Goal: Check status: Check status

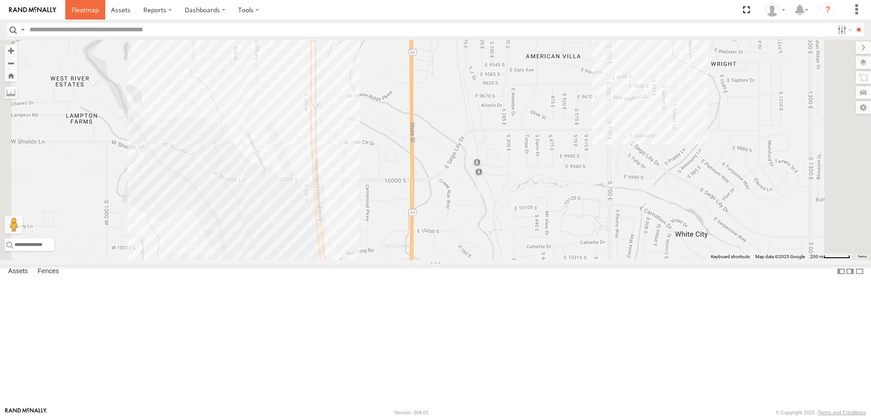
click at [87, 10] on span at bounding box center [85, 9] width 27 height 9
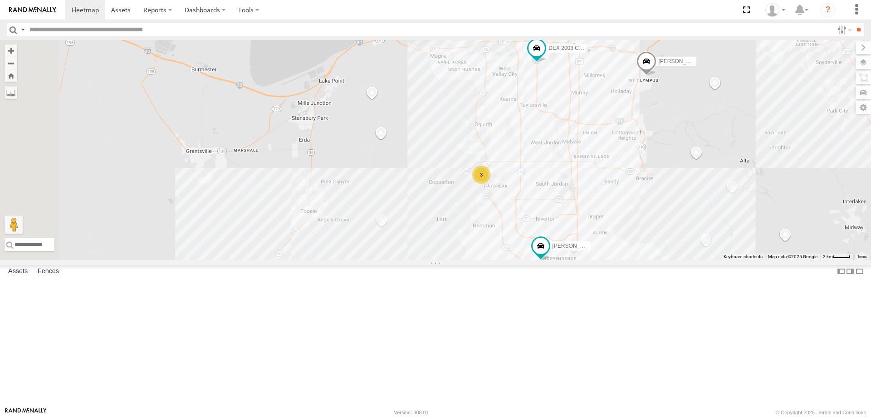
drag, startPoint x: 656, startPoint y: 109, endPoint x: 663, endPoint y: 139, distance: 30.8
click at [659, 152] on div "JORGE 2020 F350 GT2 RUBEN 2017 E350 GT1 MITCH- 2022 F150 JARED -2017 F150 CASEY…" at bounding box center [435, 150] width 871 height 220
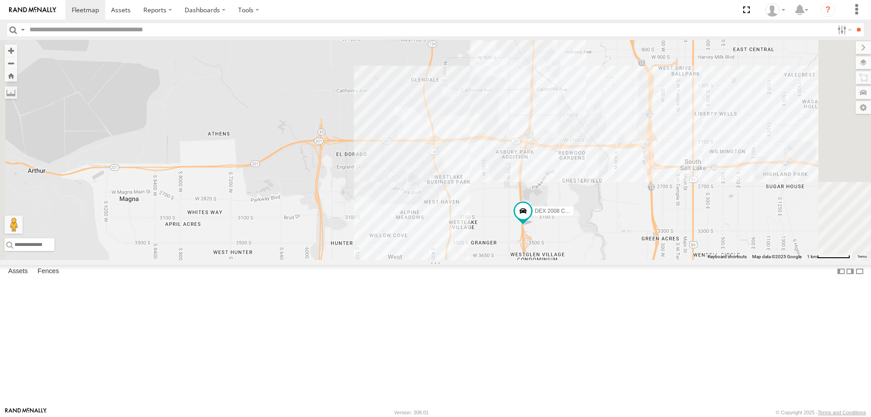
click at [663, 133] on div "JORGE 2020 F350 GT2 RUBEN 2017 E350 GT1 MITCH- 2022 F150 JARED -2017 F150 CASEY…" at bounding box center [435, 150] width 871 height 220
click at [698, 172] on div "JORGE 2020 F350 GT2 RUBEN 2017 E350 GT1 MITCH- 2022 F150 JARED -2017 F150 CASEY…" at bounding box center [435, 150] width 871 height 220
